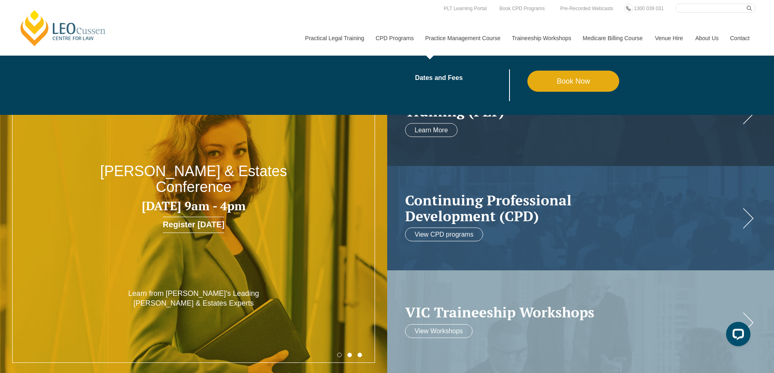
click at [452, 38] on link "Practice Management Course" at bounding box center [462, 38] width 87 height 35
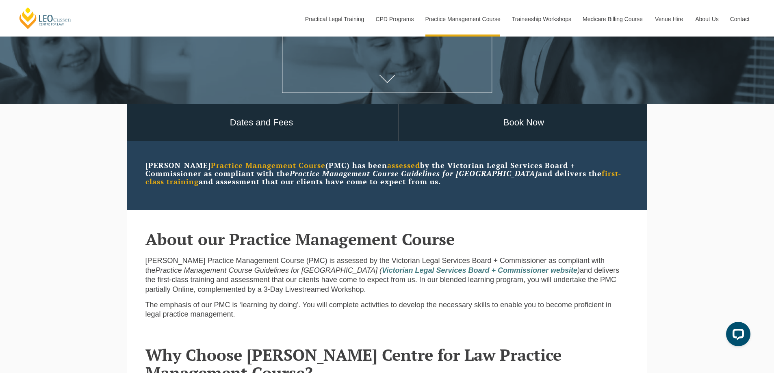
scroll to position [203, 0]
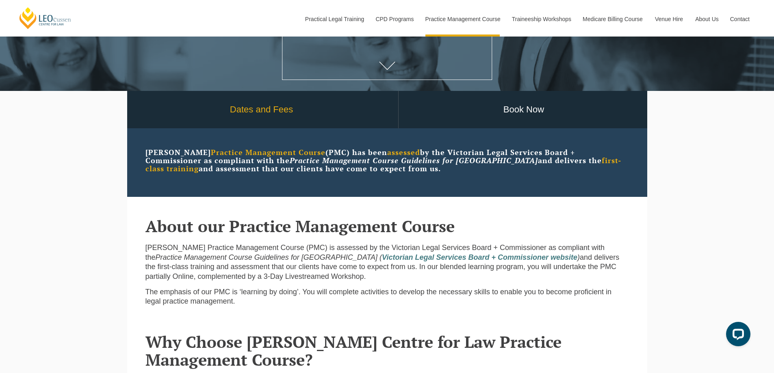
click at [271, 110] on link "Dates and Fees" at bounding box center [261, 110] width 273 height 38
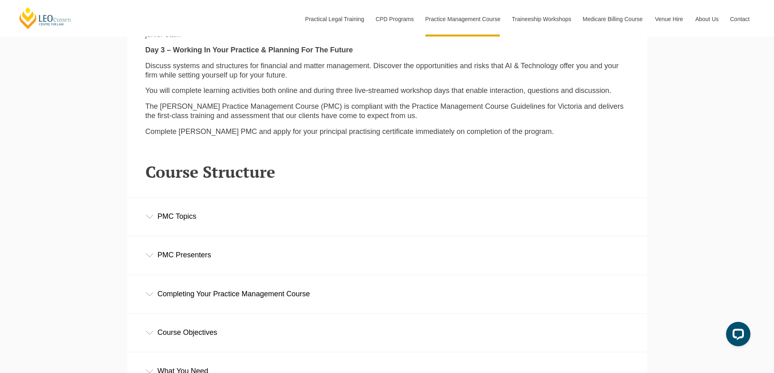
scroll to position [1056, 0]
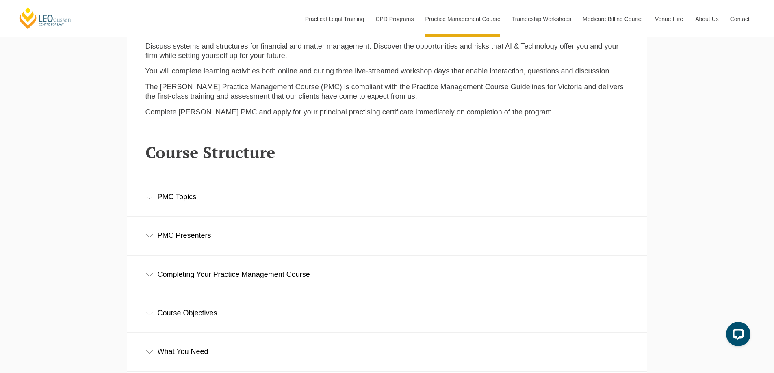
click at [299, 205] on div "PMC Topics" at bounding box center [387, 197] width 520 height 38
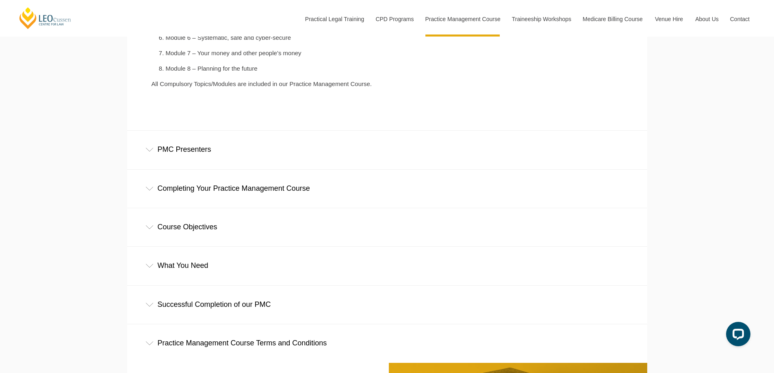
scroll to position [1340, 0]
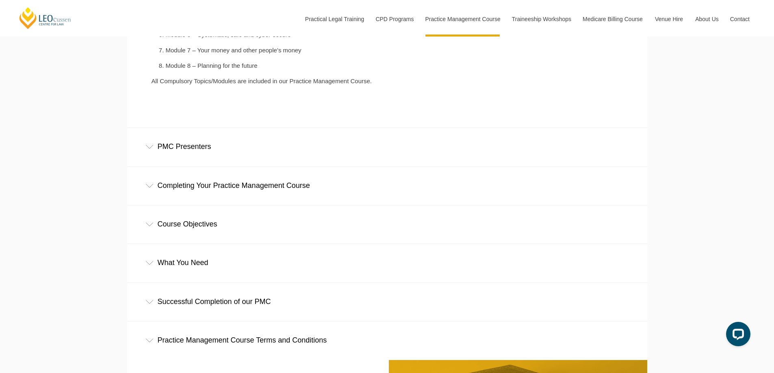
click at [332, 159] on div "PMC Presenters" at bounding box center [387, 147] width 520 height 38
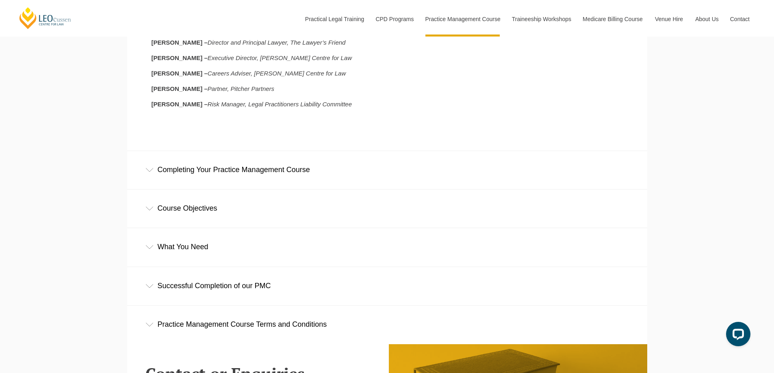
scroll to position [1543, 0]
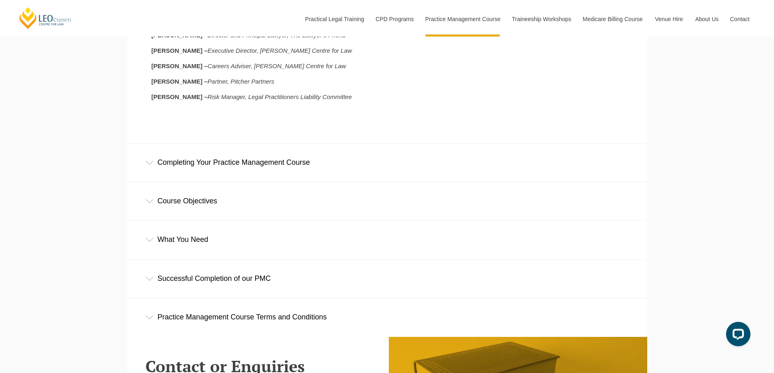
click at [362, 169] on div "Completing Your Practice Management Course" at bounding box center [387, 163] width 520 height 38
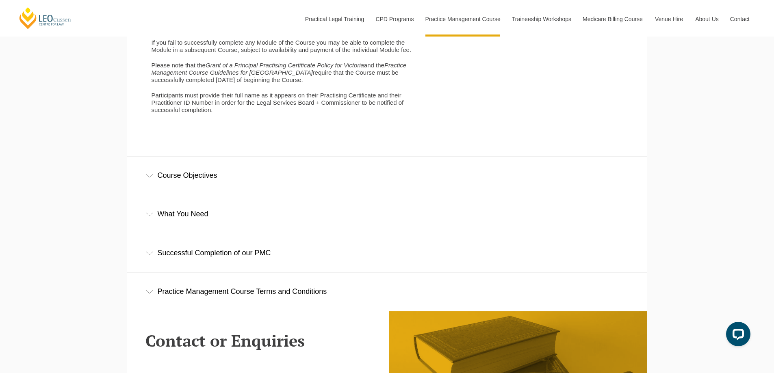
scroll to position [1990, 0]
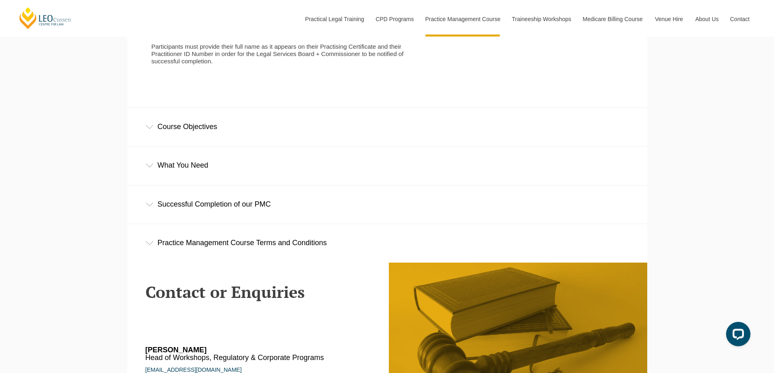
click at [366, 146] on div "Course Objectives" at bounding box center [387, 127] width 520 height 38
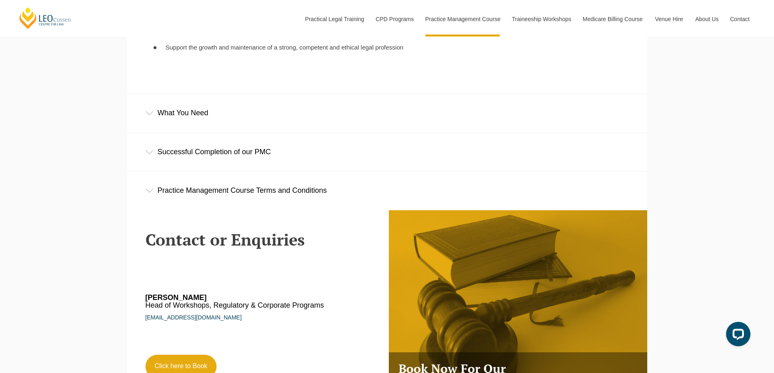
scroll to position [2193, 0]
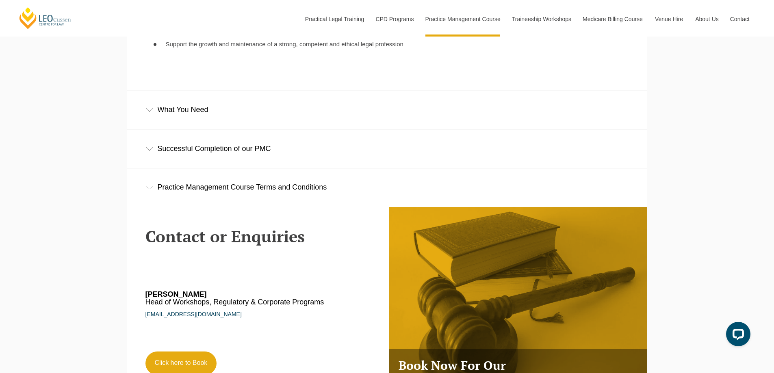
click at [332, 128] on div "What You Need" at bounding box center [387, 110] width 520 height 38
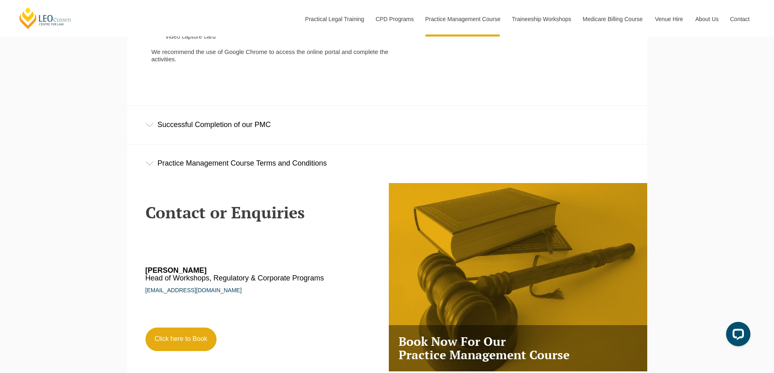
scroll to position [2478, 0]
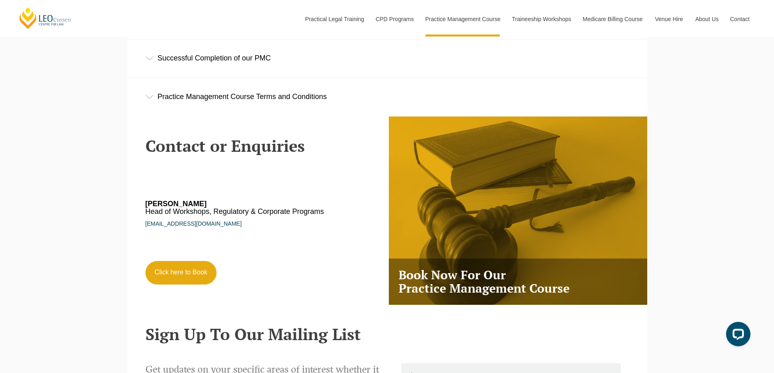
click at [344, 74] on div "Successful Completion of our PMC" at bounding box center [387, 58] width 520 height 38
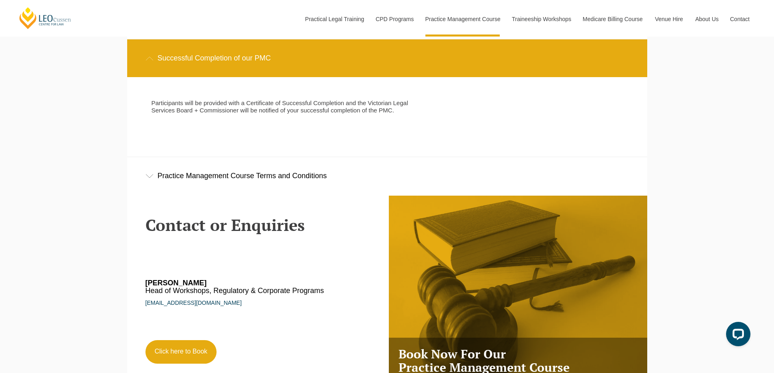
click at [299, 191] on div "Practice Management Course Terms and Conditions" at bounding box center [387, 176] width 520 height 38
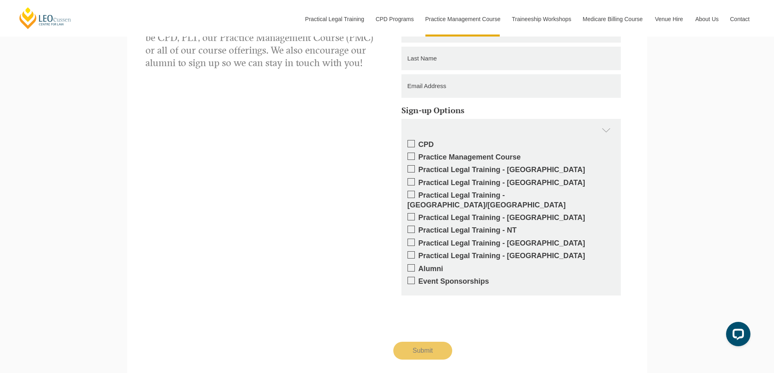
scroll to position [3331, 0]
click at [464, 152] on label "Practice Management Course" at bounding box center [510, 156] width 207 height 9
click at [418, 154] on input "Practice Management Course" at bounding box center [418, 154] width 0 height 0
click at [602, 123] on div "Practice Management Course" at bounding box center [510, 130] width 219 height 24
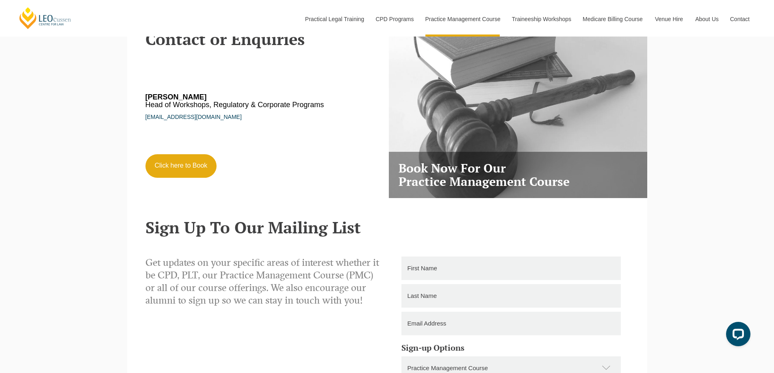
scroll to position [3087, 0]
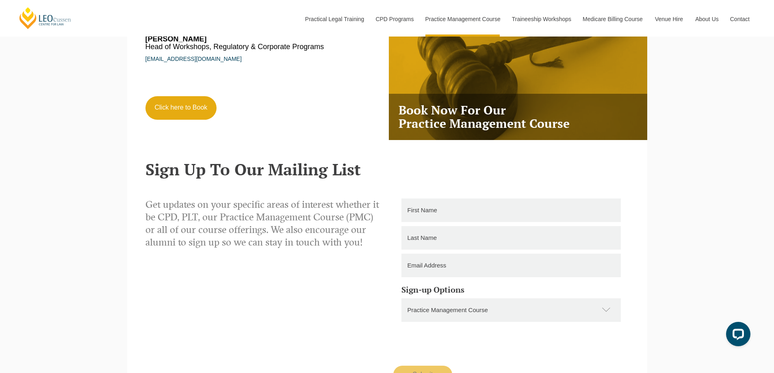
scroll to position [3006, 0]
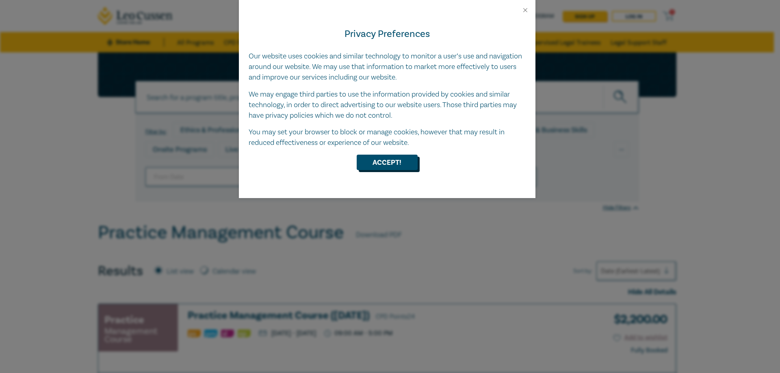
click at [387, 169] on button "Accept!" at bounding box center [387, 162] width 61 height 15
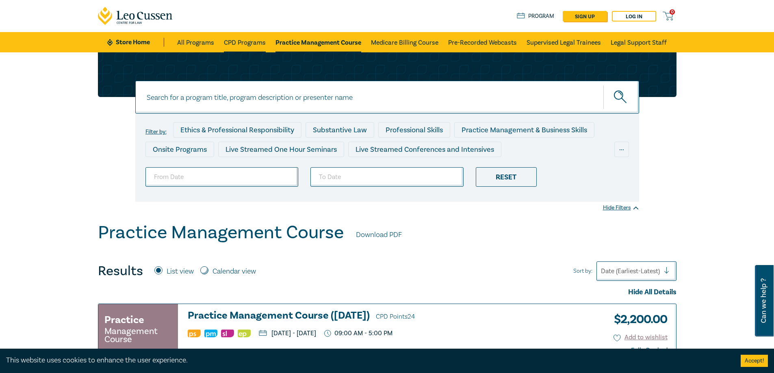
click at [245, 41] on link "CPD Programs" at bounding box center [245, 42] width 42 height 20
